Goal: Use online tool/utility: Utilize a website feature to perform a specific function

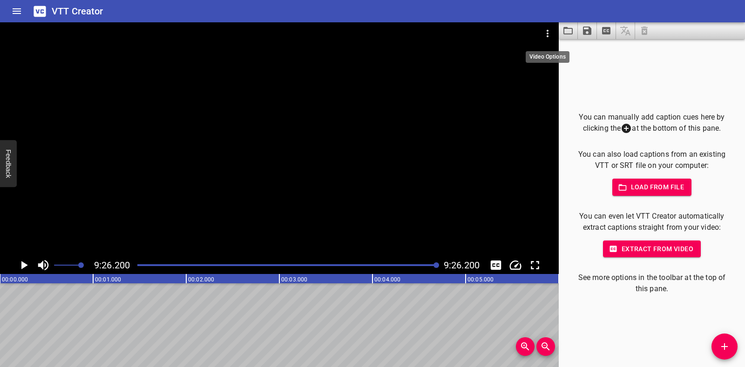
scroll to position [0, 52695]
click at [546, 36] on icon "Video Options" at bounding box center [547, 33] width 2 height 7
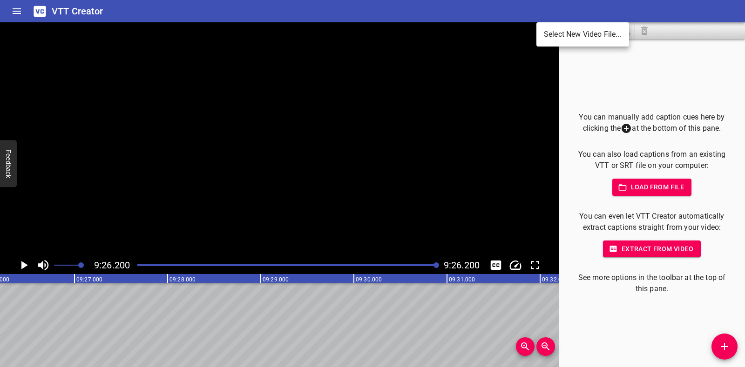
click at [469, 84] on div at bounding box center [372, 183] width 745 height 367
click at [547, 30] on icon "Video Options" at bounding box center [547, 33] width 11 height 11
click at [547, 30] on li "Select New Video File..." at bounding box center [582, 34] width 93 height 17
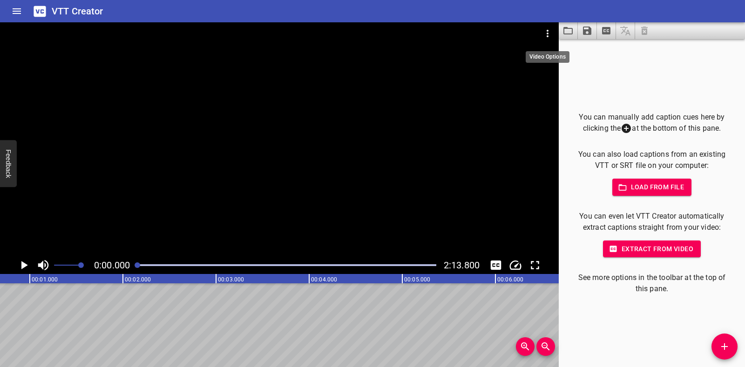
scroll to position [0, 0]
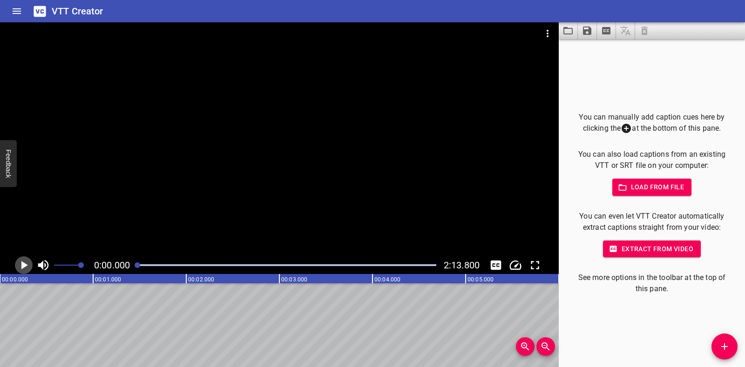
click at [28, 262] on icon "Play/Pause" at bounding box center [24, 265] width 14 height 14
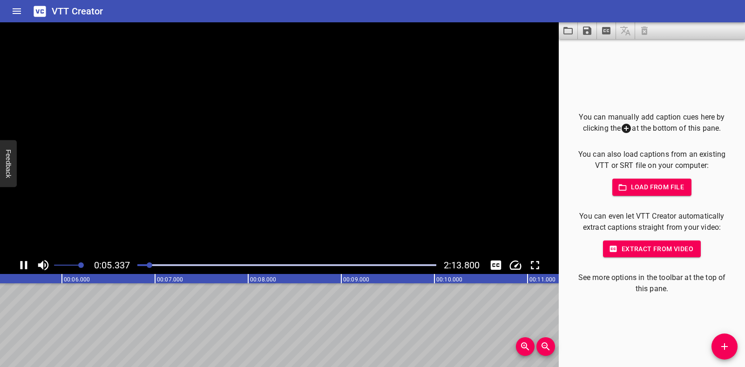
click at [28, 262] on icon "Play/Pause" at bounding box center [24, 265] width 14 height 14
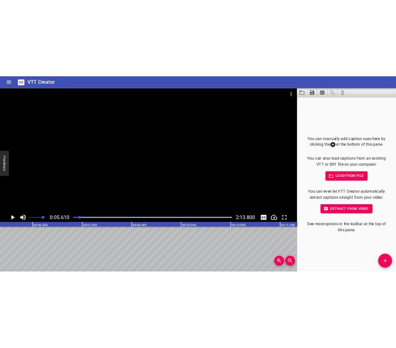
scroll to position [0, 522]
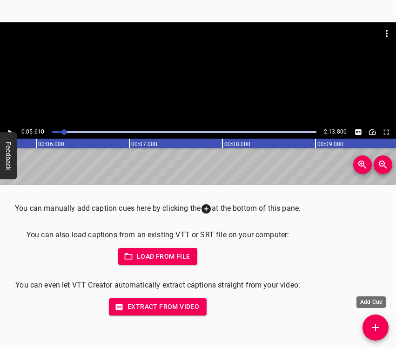
drag, startPoint x: 374, startPoint y: 330, endPoint x: 375, endPoint y: 323, distance: 6.7
click at [374, 330] on icon "Add Cue" at bounding box center [375, 327] width 11 height 11
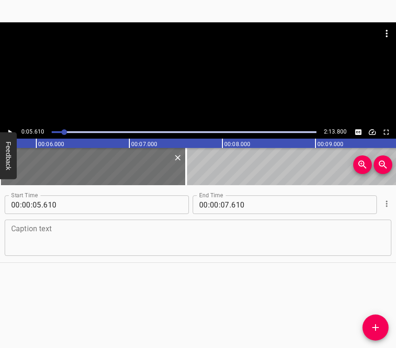
click at [31, 241] on textarea at bounding box center [198, 238] width 374 height 27
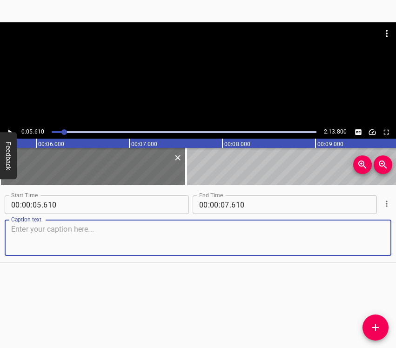
paste textarea "We were at home, sleeping. We got up early. My child was studying in [GEOGRAPHI…"
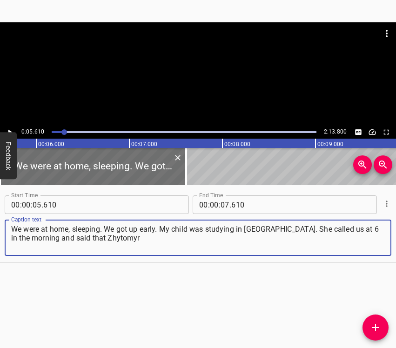
type textarea "We were at home, sleeping. We got up early. My child was studying in [GEOGRAPHI…"
click at [13, 129] on icon "Play/Pause" at bounding box center [10, 132] width 8 height 8
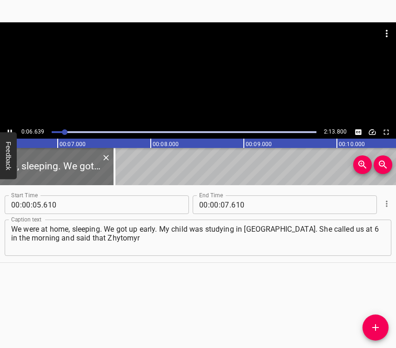
scroll to position [0, 617]
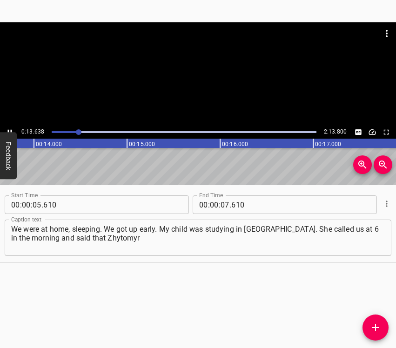
click at [8, 125] on div at bounding box center [198, 73] width 396 height 103
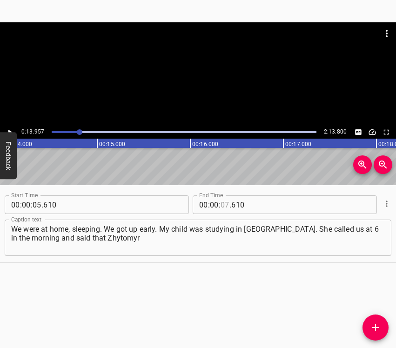
click at [224, 205] on input "number" at bounding box center [225, 204] width 9 height 19
type input "13"
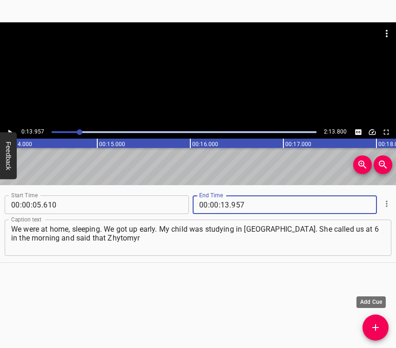
type input "957"
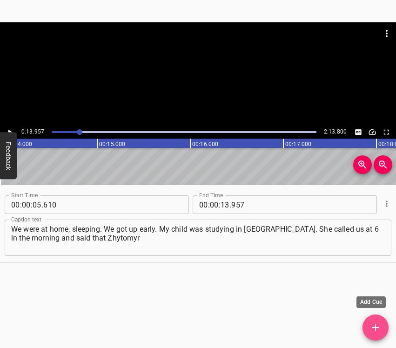
click at [373, 325] on icon "Add Cue" at bounding box center [375, 327] width 11 height 11
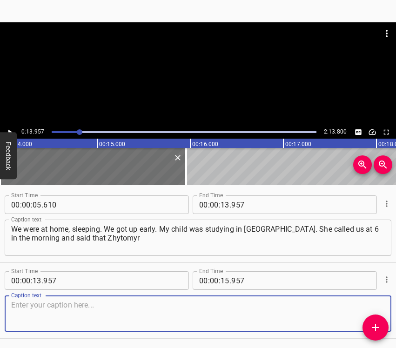
scroll to position [33, 0]
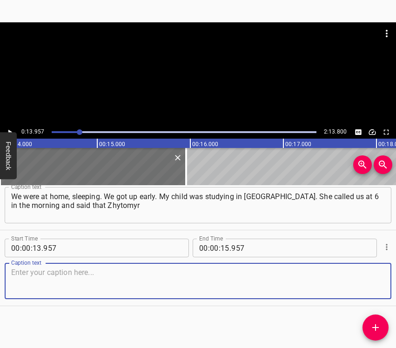
drag, startPoint x: 364, startPoint y: 281, endPoint x: 394, endPoint y: 259, distance: 37.3
click at [364, 281] on textarea at bounding box center [198, 281] width 374 height 27
click at [112, 286] on textarea at bounding box center [198, 281] width 374 height 27
paste textarea "was being bombed. I still could not understand what was happening. And my young…"
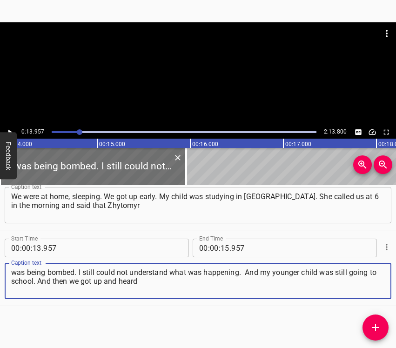
type textarea "was being bombed. I still could not understand what was happening. And my young…"
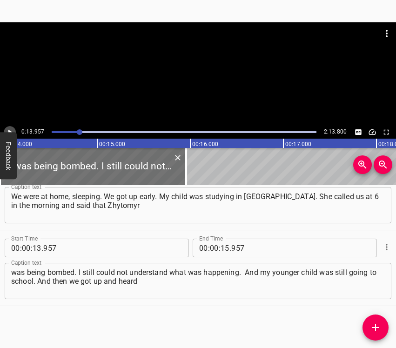
click at [8, 131] on icon "Play/Pause" at bounding box center [10, 132] width 8 height 8
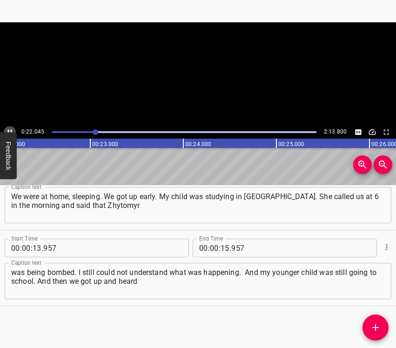
click at [8, 131] on icon "Play/Pause" at bounding box center [10, 132] width 4 height 5
click at [10, 128] on icon "Play/Pause" at bounding box center [10, 132] width 8 height 8
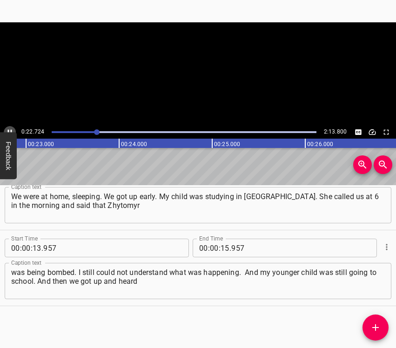
click at [10, 128] on icon "Play/Pause" at bounding box center [10, 132] width 8 height 8
click at [222, 248] on input "number" at bounding box center [225, 248] width 9 height 19
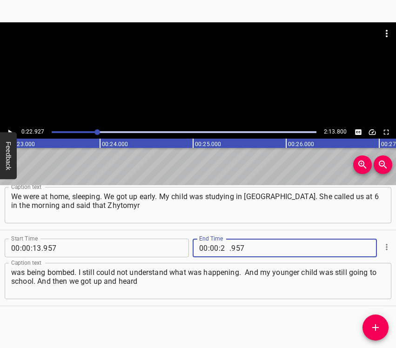
type input "22"
type input "927"
click at [372, 327] on icon "Add Cue" at bounding box center [375, 327] width 11 height 11
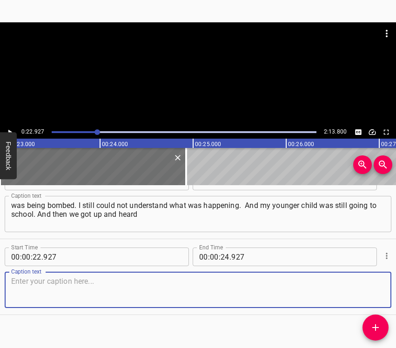
scroll to position [101, 0]
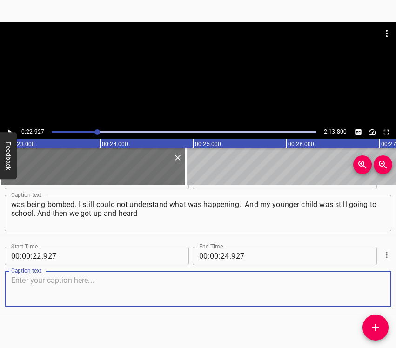
click at [362, 282] on textarea at bounding box center [198, 289] width 374 height 27
click at [90, 282] on textarea at bounding box center [198, 289] width 374 height 27
paste textarea "that rockets were flying. Then we realized that the war had begun. My younger b…"
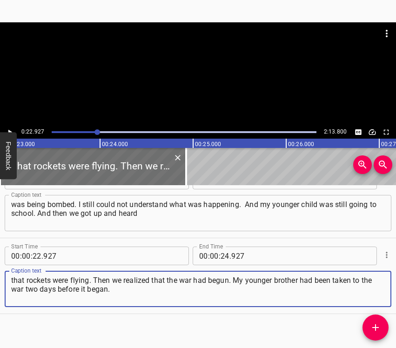
type textarea "that rockets were flying. Then we realized that the war had begun. My younger b…"
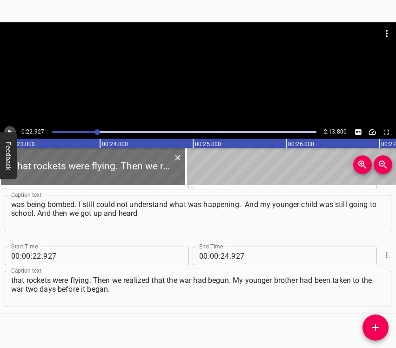
click at [10, 128] on icon "Play/Pause" at bounding box center [10, 132] width 8 height 8
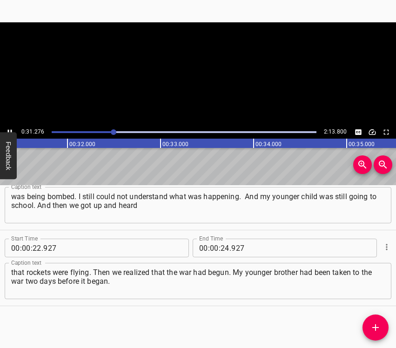
click at [10, 128] on icon "Play/Pause" at bounding box center [10, 132] width 8 height 8
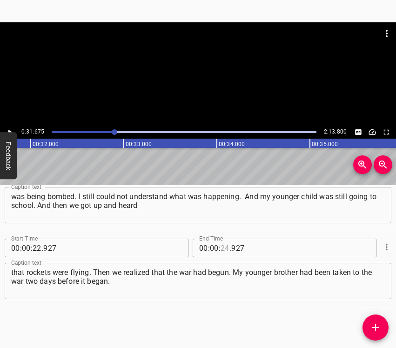
click at [223, 249] on input "number" at bounding box center [225, 248] width 9 height 19
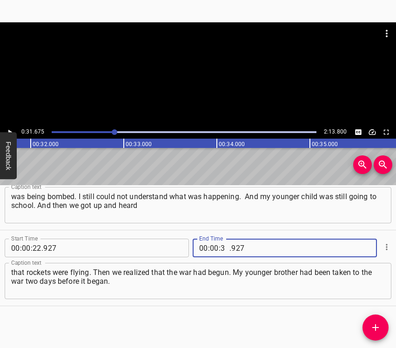
type input "31"
type input "675"
click at [379, 326] on icon "Add Cue" at bounding box center [375, 327] width 11 height 11
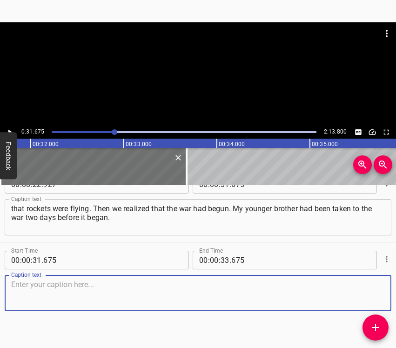
scroll to position [184, 0]
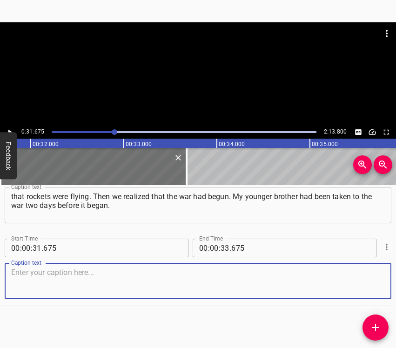
click at [372, 288] on textarea at bounding box center [198, 281] width 374 height 27
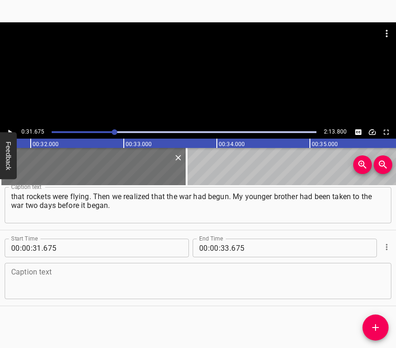
click at [41, 271] on textarea at bounding box center [198, 281] width 374 height 27
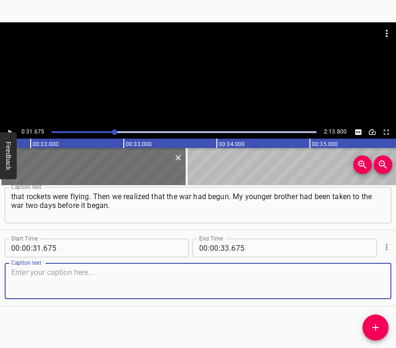
paste textarea "He was called to the military enlistment office and told that probably there wo…"
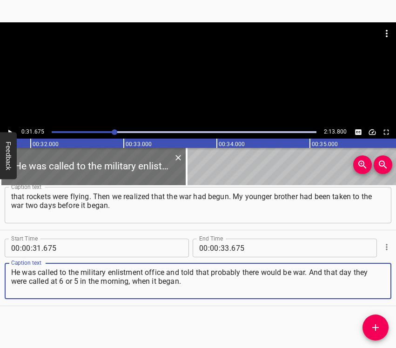
type textarea "He was called to the military enlistment office and told that probably there wo…"
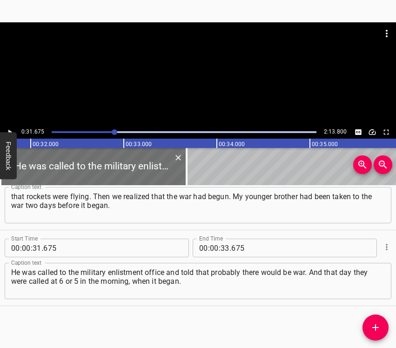
click at [11, 127] on div "0:31.675 2:13.800" at bounding box center [198, 80] width 396 height 116
click at [5, 128] on button "Play/Pause" at bounding box center [10, 132] width 12 height 12
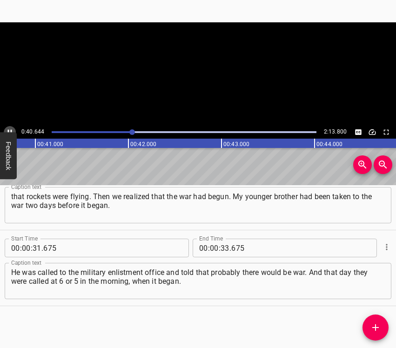
click at [5, 128] on button "Play/Pause" at bounding box center [10, 132] width 12 height 12
click at [7, 129] on icon "Play/Pause" at bounding box center [10, 132] width 8 height 8
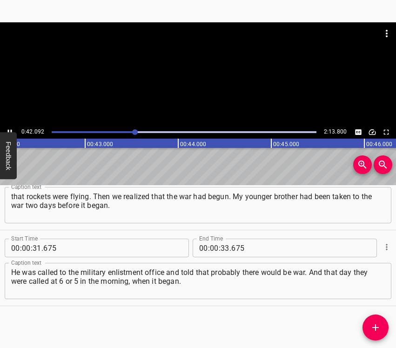
click at [7, 129] on icon "Play/Pause" at bounding box center [10, 132] width 8 height 8
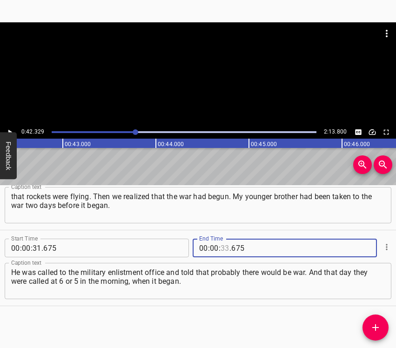
click at [222, 249] on input "number" at bounding box center [225, 248] width 9 height 19
type input "42"
type input "329"
click at [382, 330] on span "Add Cue" at bounding box center [375, 327] width 26 height 11
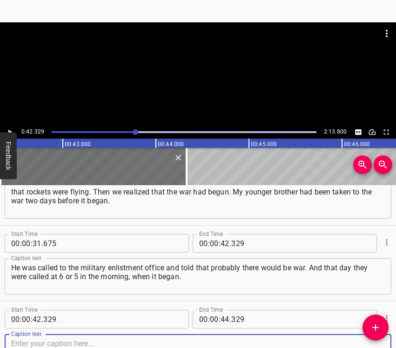
scroll to position [260, 0]
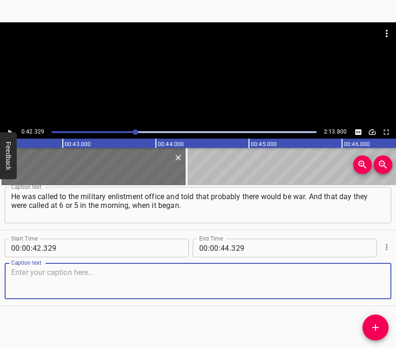
click at [349, 284] on textarea at bounding box center [198, 281] width 374 height 27
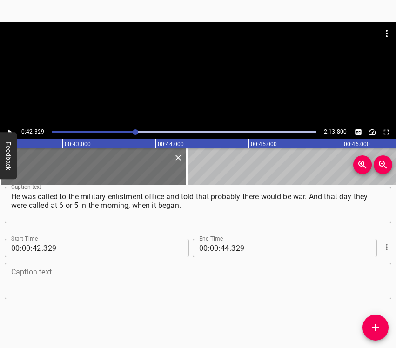
click at [37, 269] on textarea at bounding box center [198, 281] width 374 height 27
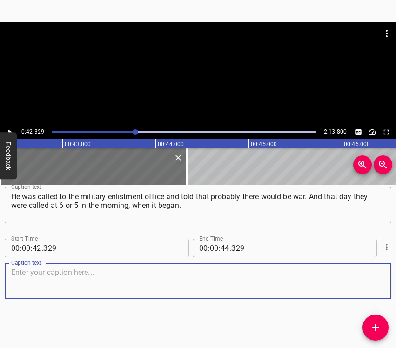
paste textarea "There was panic. We were arranging a cellar at my parents’ place. We were leavi…"
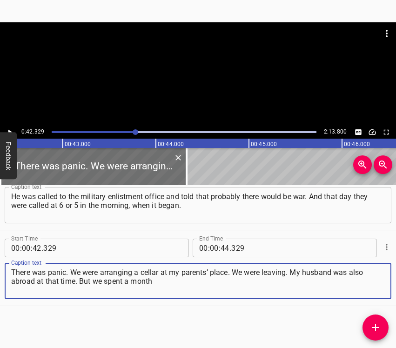
type textarea "There was panic. We were arranging a cellar at my parents’ place. We were leavi…"
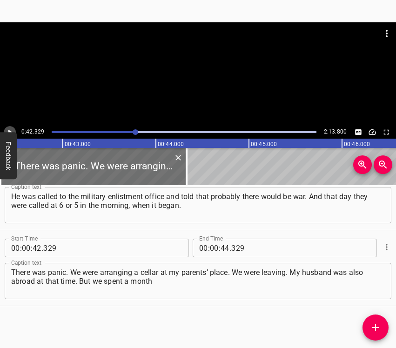
click at [11, 128] on button "Play/Pause" at bounding box center [10, 132] width 12 height 12
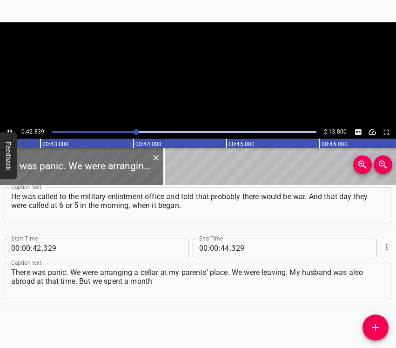
scroll to position [0, 3987]
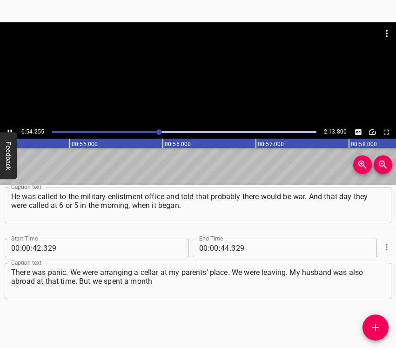
click at [9, 128] on button "Play/Pause" at bounding box center [10, 132] width 12 height 12
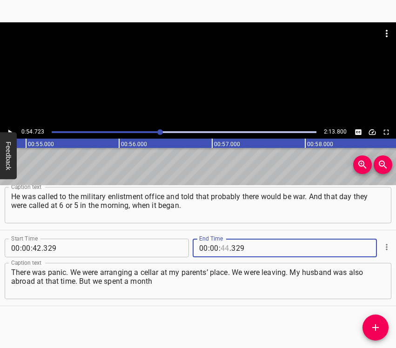
click at [221, 248] on input "number" at bounding box center [225, 248] width 9 height 19
type input "54"
type input "723"
click at [376, 323] on icon "Add Cue" at bounding box center [375, 327] width 11 height 11
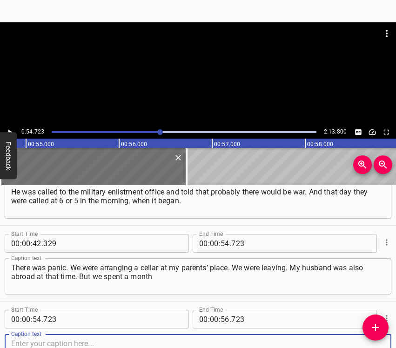
scroll to position [336, 0]
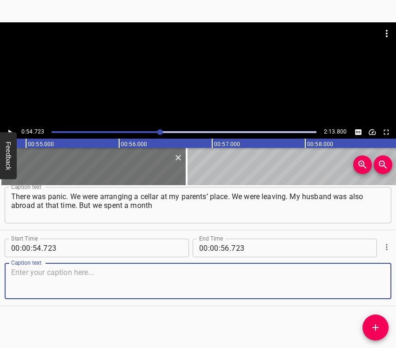
click at [369, 289] on textarea at bounding box center [198, 281] width 374 height 27
click at [163, 269] on textarea at bounding box center [198, 281] width 374 height 27
paste textarea "and came back home. Earlier it had been calm, and now it is anxious every night…"
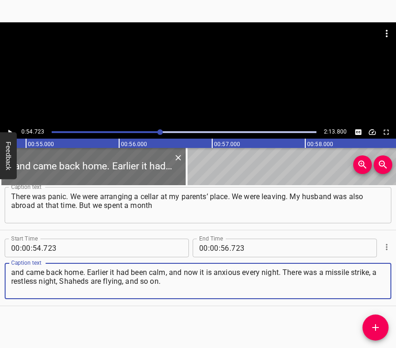
type textarea "and came back home. Earlier it had been calm, and now it is anxious every night…"
click at [11, 127] on button "Play/Pause" at bounding box center [10, 132] width 12 height 12
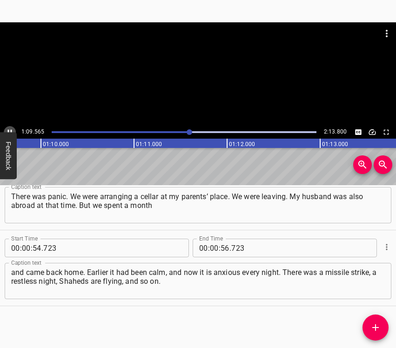
click at [10, 128] on icon "Play/Pause" at bounding box center [10, 132] width 8 height 8
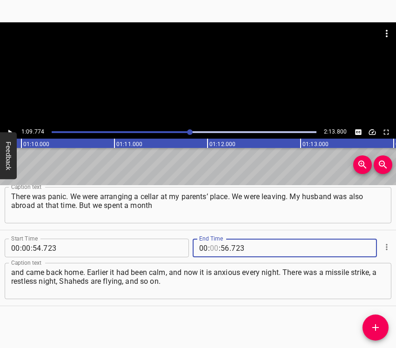
click at [211, 243] on input "number" at bounding box center [214, 248] width 9 height 19
type input "01"
type input "09"
type input "774"
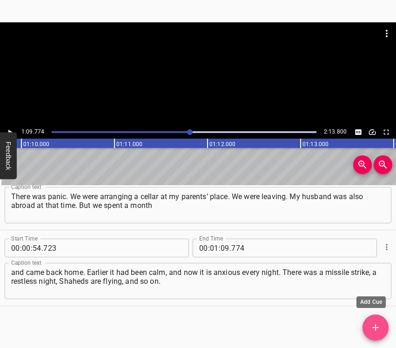
click at [376, 327] on icon "Add Cue" at bounding box center [375, 327] width 7 height 7
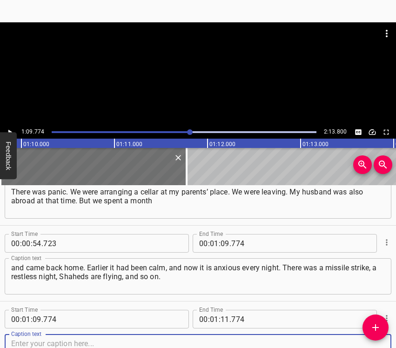
scroll to position [412, 0]
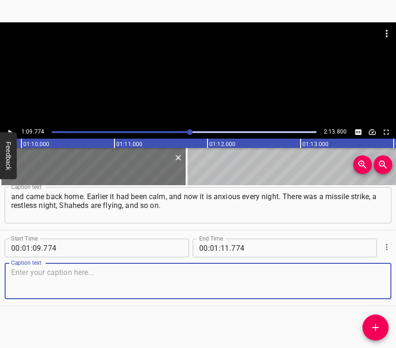
click at [367, 283] on textarea at bounding box center [198, 281] width 374 height 27
click at [59, 280] on textarea at bounding box center [198, 281] width 374 height 27
paste textarea "My neighbor and [PERSON_NAME] invited me here. At the beginning we were bringin…"
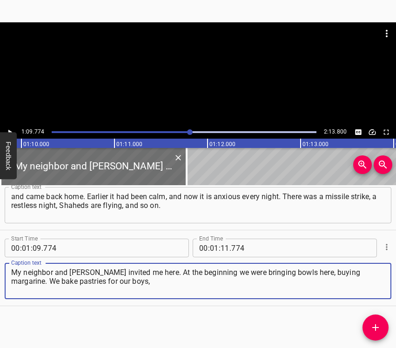
type textarea "My neighbor and [PERSON_NAME] invited me here. At the beginning we were bringin…"
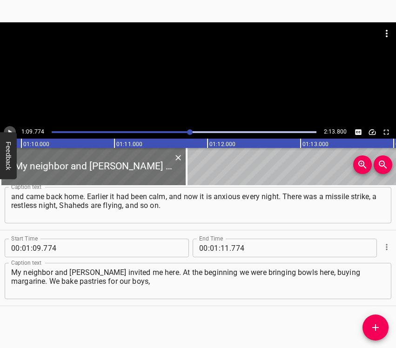
click at [11, 128] on button "Play/Pause" at bounding box center [10, 132] width 12 height 12
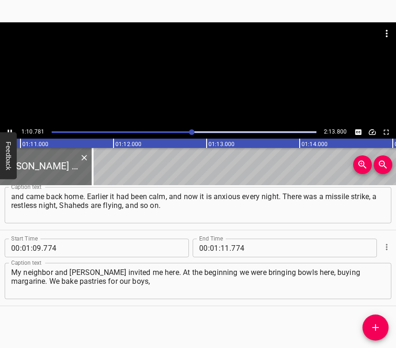
scroll to position [0, 6611]
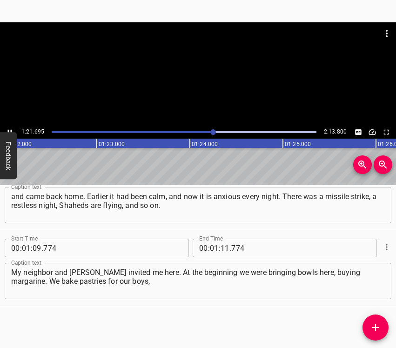
click at [9, 128] on icon "Play/Pause" at bounding box center [10, 132] width 8 height 8
click at [221, 248] on input "number" at bounding box center [225, 248] width 9 height 19
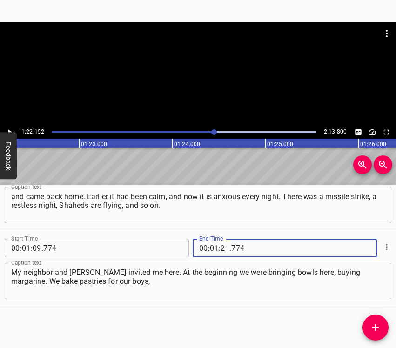
type input "22"
type input "152"
click at [378, 327] on icon "Add Cue" at bounding box center [375, 327] width 7 height 7
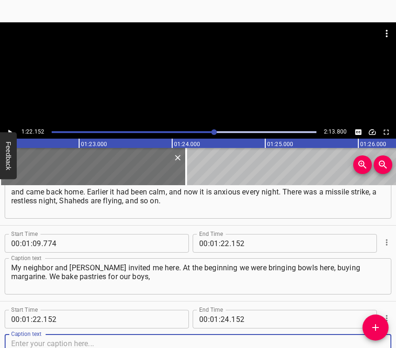
scroll to position [488, 0]
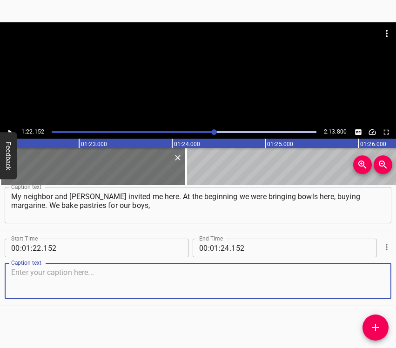
click at [366, 285] on textarea at bounding box center [198, 281] width 374 height 27
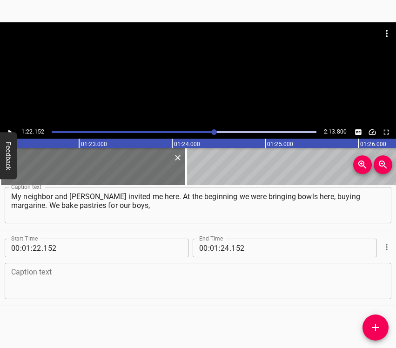
click at [115, 295] on div "Caption text" at bounding box center [198, 281] width 387 height 36
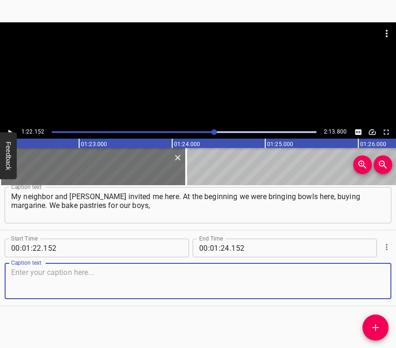
paste textarea "so that they feel good, so that they are not hungry. I like coming here. My bro…"
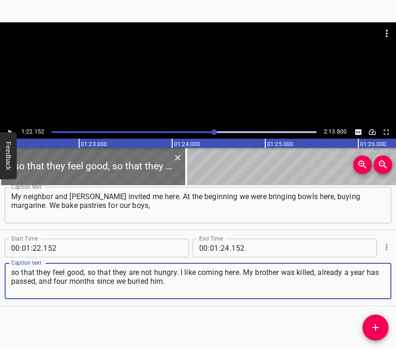
type textarea "so that they feel good, so that they are not hungry. I like coming here. My bro…"
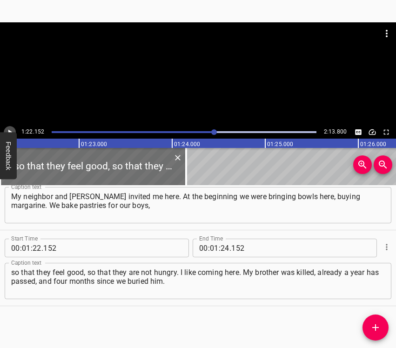
click at [11, 130] on icon "Play/Pause" at bounding box center [10, 132] width 8 height 8
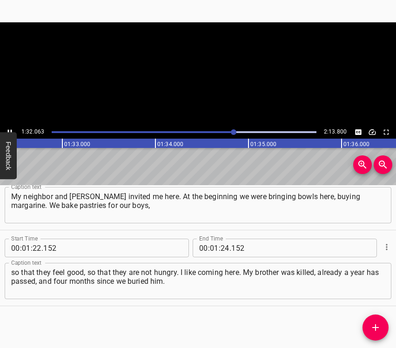
click at [11, 130] on icon "Play/Pause" at bounding box center [10, 132] width 4 height 5
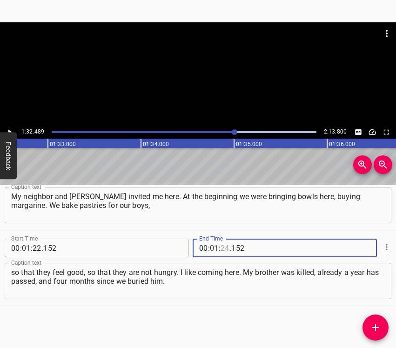
click at [224, 247] on input "number" at bounding box center [225, 248] width 9 height 19
type input "32"
type input "489"
click at [376, 327] on icon "Add Cue" at bounding box center [375, 327] width 11 height 11
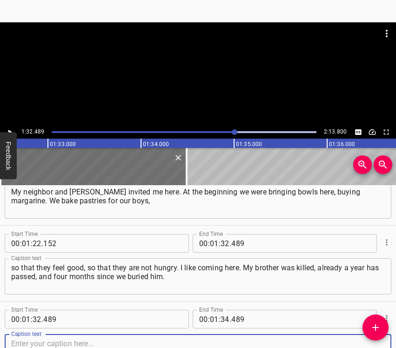
scroll to position [564, 0]
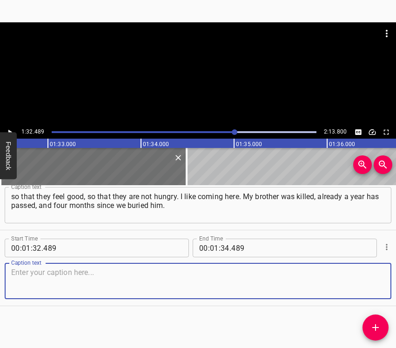
click at [366, 283] on textarea at bounding box center [198, 281] width 374 height 27
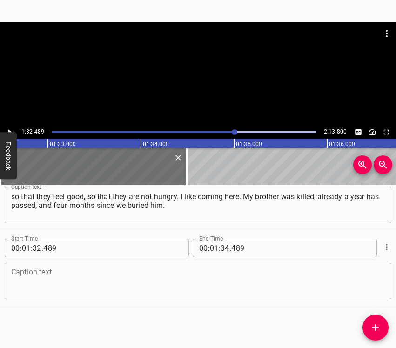
click at [47, 291] on textarea at bounding box center [198, 281] width 374 height 27
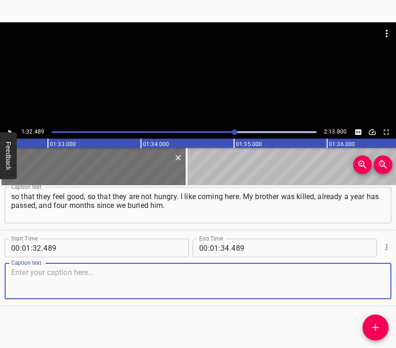
paste textarea "We waited eight months for him, they brought us only bones. We bake pastries. A…"
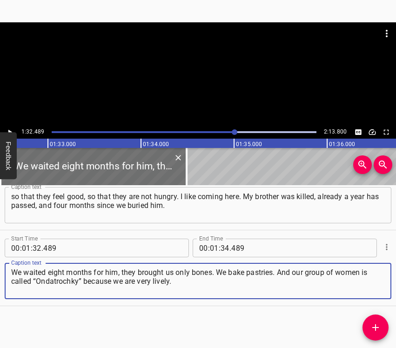
type textarea "We waited eight months for him, they brought us only bones. We bake pastries. A…"
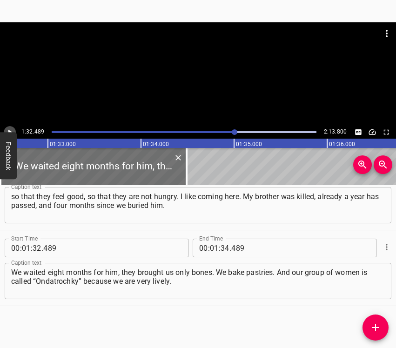
click at [7, 130] on icon "Play/Pause" at bounding box center [10, 132] width 8 height 8
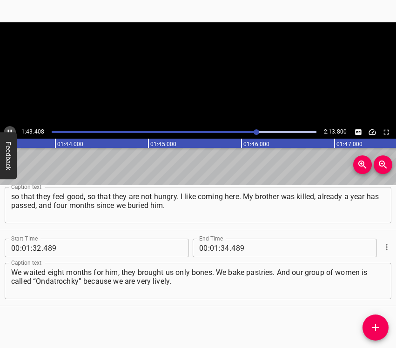
click at [7, 130] on icon "Play/Pause" at bounding box center [10, 132] width 8 height 8
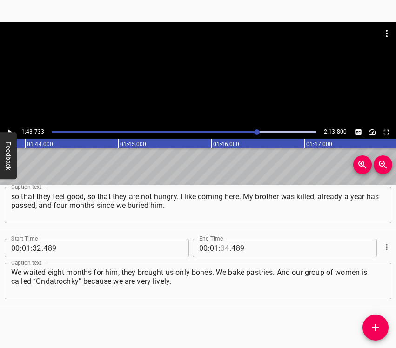
click at [221, 249] on input "number" at bounding box center [225, 248] width 9 height 19
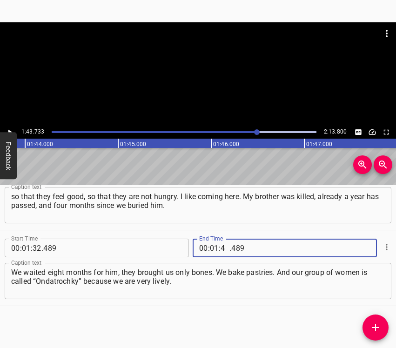
type input "43"
type input "733"
click at [376, 326] on icon "Add Cue" at bounding box center [375, 327] width 11 height 11
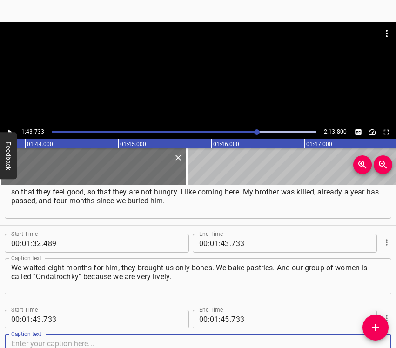
scroll to position [639, 0]
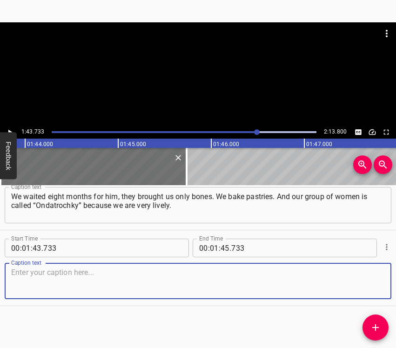
drag, startPoint x: 367, startPoint y: 280, endPoint x: 392, endPoint y: 278, distance: 25.7
click at [371, 280] on textarea at bounding box center [198, 281] width 374 height 27
click at [106, 276] on textarea at bounding box center [198, 281] width 374 height 27
paste textarea "The boys thank us, everyone thanks us very much. We help them so that they are …"
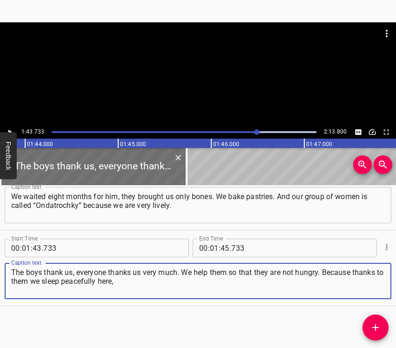
type textarea "The boys thank us, everyone thanks us very much. We help them so that they are …"
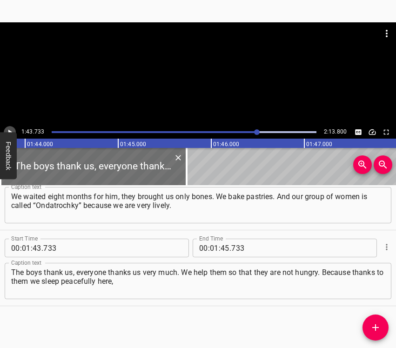
click at [11, 128] on icon "Play/Pause" at bounding box center [10, 132] width 8 height 8
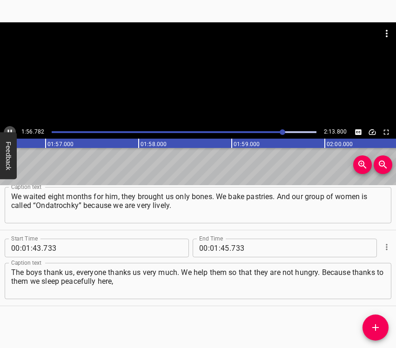
click at [9, 128] on icon "Play/Pause" at bounding box center [10, 132] width 8 height 8
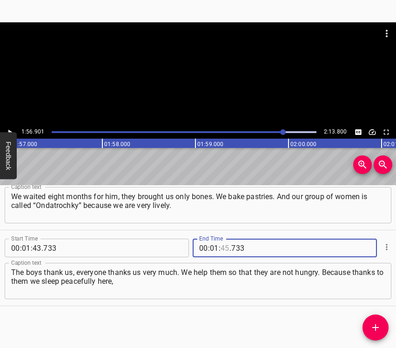
click at [221, 246] on input "number" at bounding box center [225, 248] width 9 height 19
type input "56"
type input "901"
click at [376, 325] on icon "Add Cue" at bounding box center [375, 327] width 7 height 7
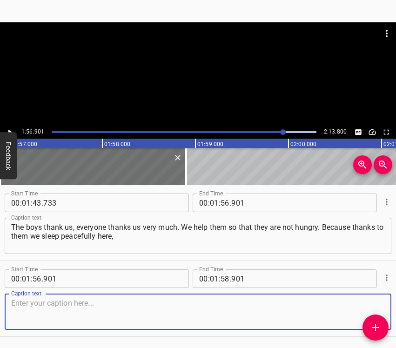
scroll to position [715, 0]
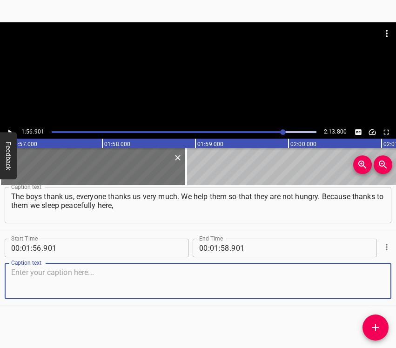
click at [361, 289] on textarea at bounding box center [198, 281] width 374 height 27
click at [144, 273] on textarea at bounding box center [198, 281] width 374 height 27
paste textarea "and there it is hard for them. I believe and I wait for them sooner. I want all…"
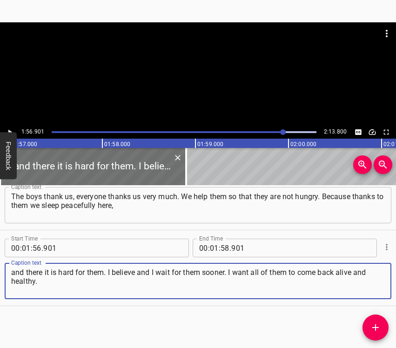
type textarea "and there it is hard for them. I believe and I wait for them sooner. I want all…"
click at [210, 246] on input "number" at bounding box center [214, 248] width 9 height 19
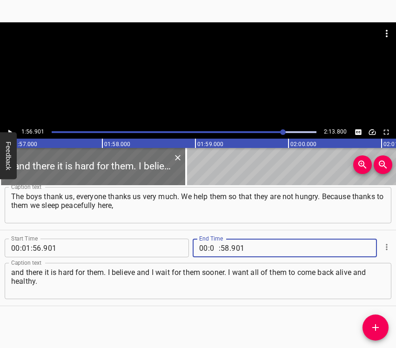
type input "02"
type input "03"
type input "800"
click at [7, 128] on button "Play/Pause" at bounding box center [10, 132] width 12 height 12
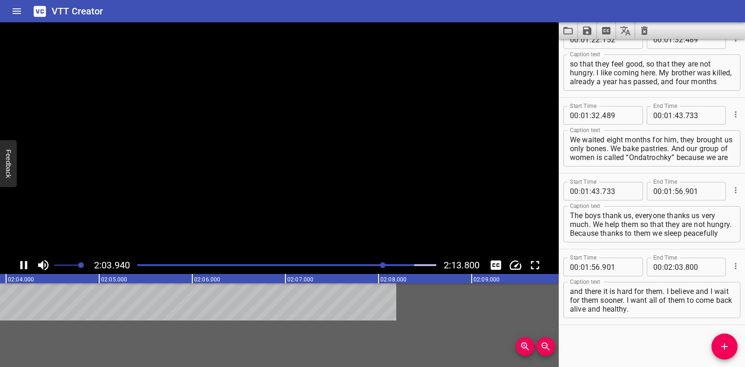
scroll to position [550, 0]
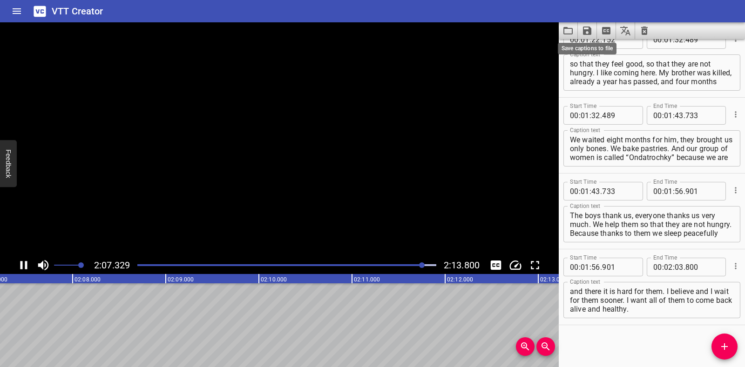
click at [588, 28] on icon "Save captions to file" at bounding box center [587, 31] width 8 height 8
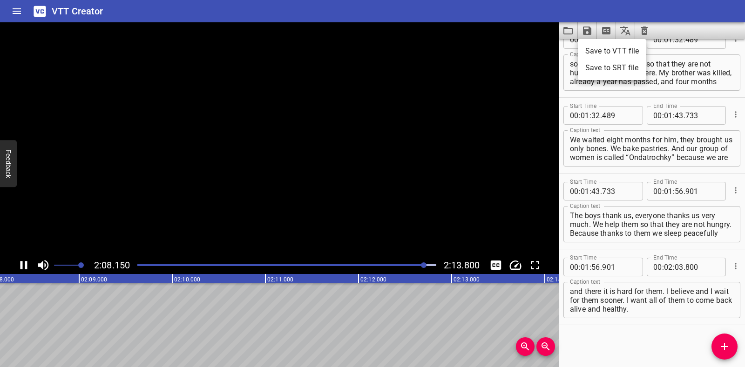
click at [589, 52] on li "Save to VTT file" at bounding box center [611, 51] width 68 height 17
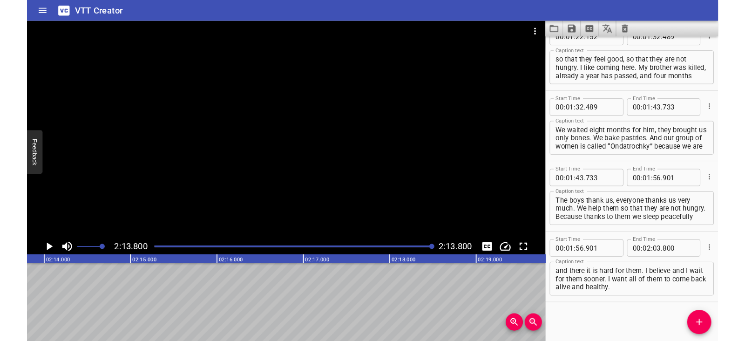
scroll to position [577, 0]
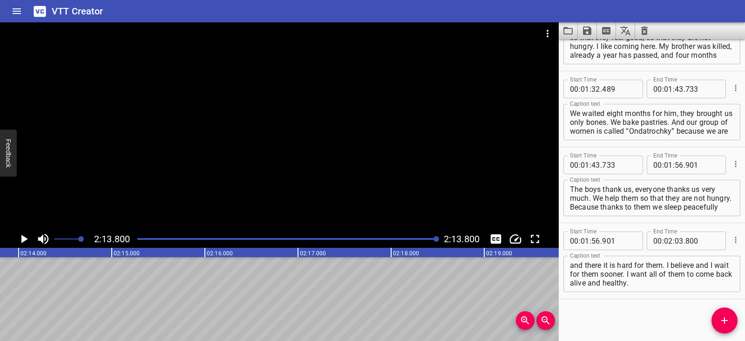
click at [643, 32] on icon "Clear captions" at bounding box center [643, 30] width 11 height 11
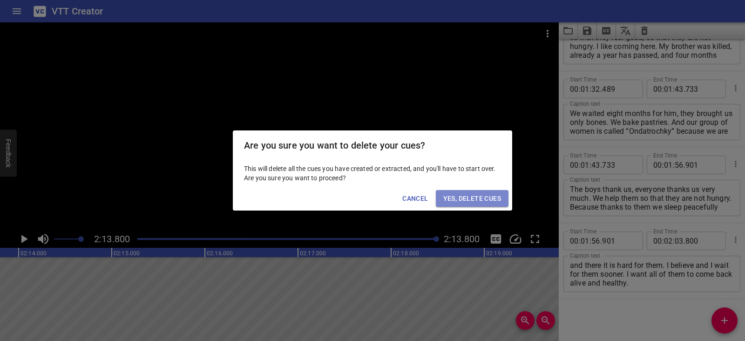
click at [495, 200] on span "Yes, Delete Cues" at bounding box center [472, 199] width 58 height 12
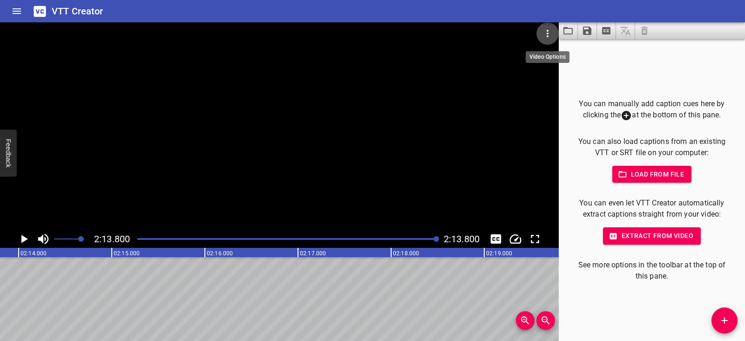
click at [548, 34] on icon "Video Options" at bounding box center [547, 33] width 2 height 7
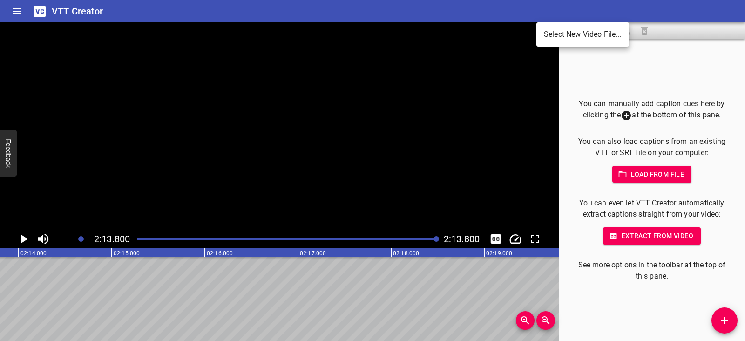
click at [548, 34] on li "Select New Video File..." at bounding box center [582, 34] width 93 height 17
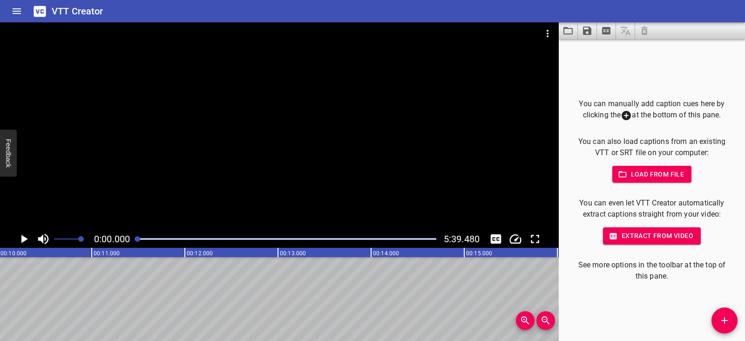
scroll to position [0, 0]
click at [21, 240] on icon "Play/Pause" at bounding box center [24, 239] width 14 height 14
click at [21, 240] on icon "Play/Pause" at bounding box center [23, 239] width 7 height 8
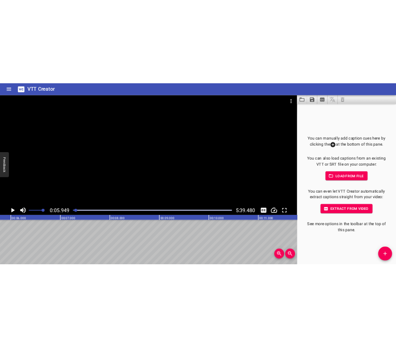
scroll to position [0, 553]
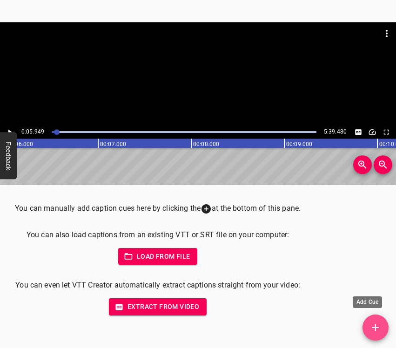
click at [378, 324] on icon "Add Cue" at bounding box center [375, 327] width 11 height 11
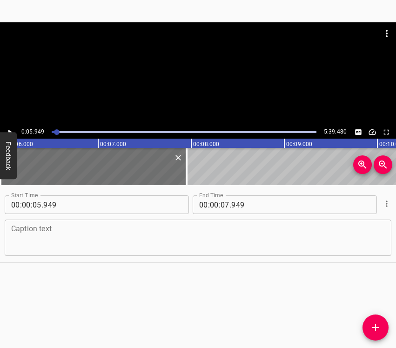
click at [228, 229] on textarea at bounding box center [198, 238] width 374 height 27
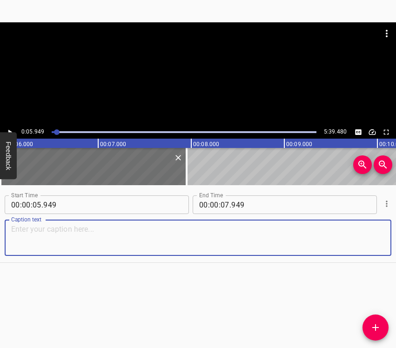
paste textarea "At that time I was finishing my parental leave. My child had been born. It seem…"
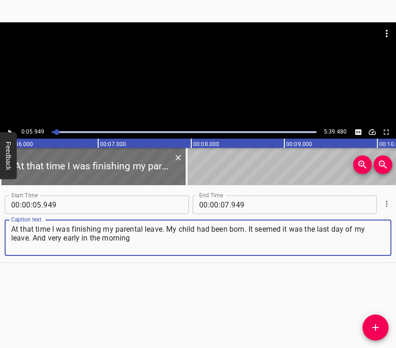
type textarea "At that time I was finishing my parental leave. My child had been born. It seem…"
